Goal: Task Accomplishment & Management: Manage account settings

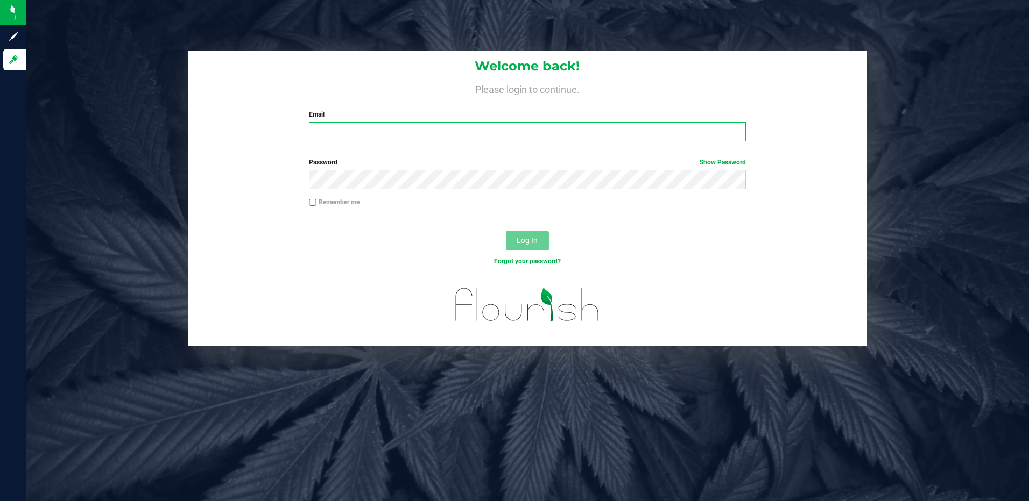
click at [393, 129] on input "Email" at bounding box center [527, 131] width 437 height 19
type input "[EMAIL_ADDRESS][DOMAIN_NAME]"
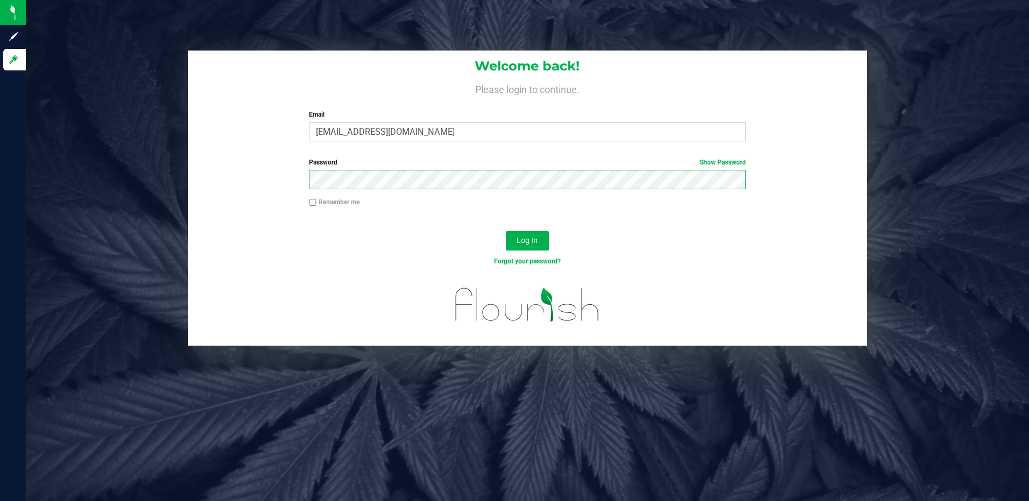
click at [506, 231] on button "Log In" at bounding box center [527, 240] width 43 height 19
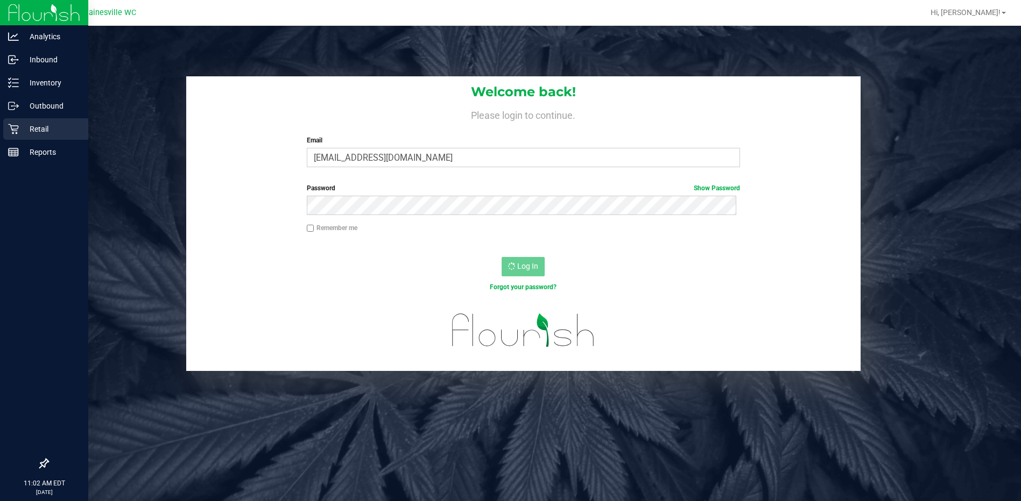
click at [24, 129] on p "Retail" at bounding box center [51, 129] width 65 height 13
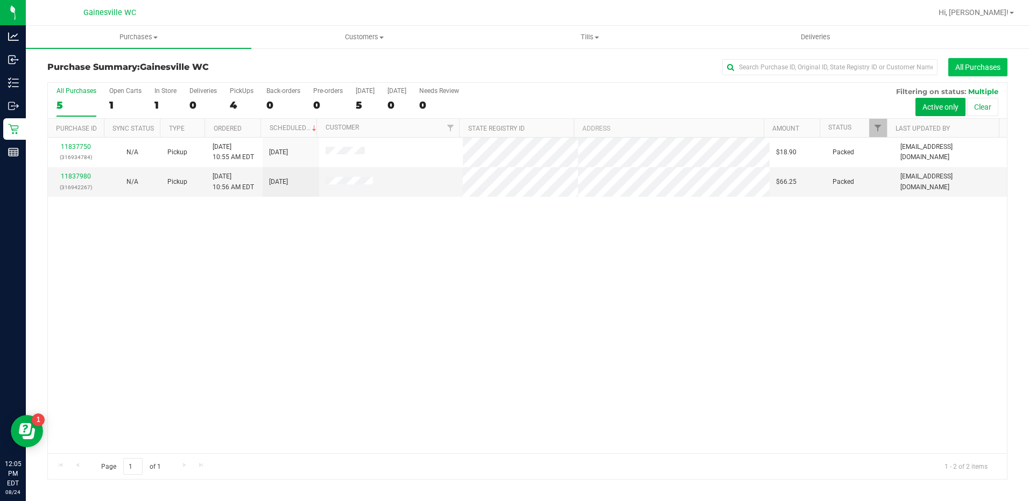
click at [983, 60] on button "All Purchases" at bounding box center [977, 67] width 59 height 18
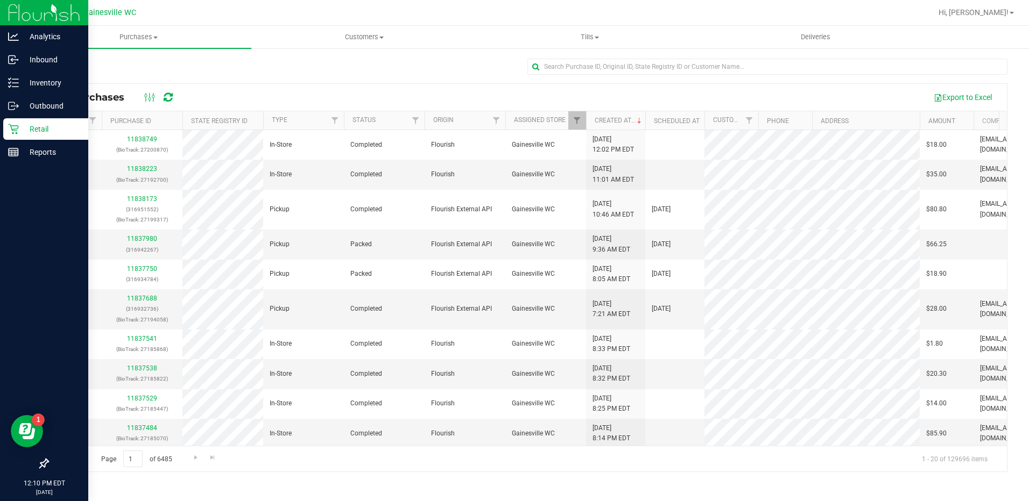
click at [41, 125] on p "Retail" at bounding box center [51, 129] width 65 height 13
